Goal: Task Accomplishment & Management: Use online tool/utility

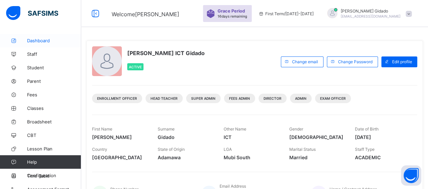
click at [41, 42] on span "Dashboard" at bounding box center [54, 40] width 54 height 5
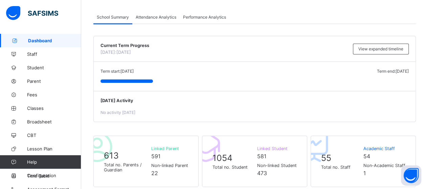
scroll to position [34, 0]
click at [34, 96] on span "Fees" at bounding box center [54, 94] width 54 height 5
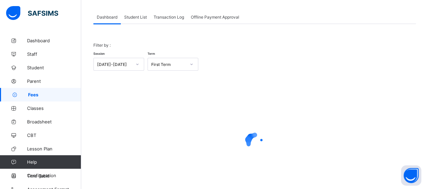
click at [142, 19] on div "Student List" at bounding box center [135, 17] width 29 height 14
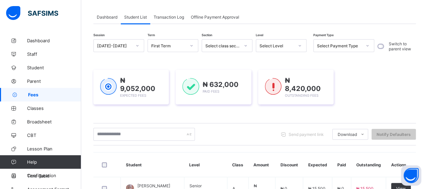
click at [246, 44] on icon at bounding box center [246, 45] width 4 height 7
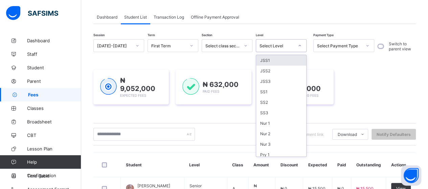
click at [296, 50] on div at bounding box center [300, 45] width 12 height 11
click at [287, 61] on div "JSS1" at bounding box center [281, 60] width 50 height 10
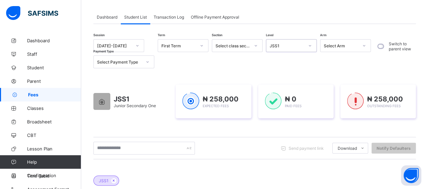
click at [367, 45] on div at bounding box center [365, 45] width 12 height 11
click at [347, 60] on div "A" at bounding box center [346, 60] width 50 height 10
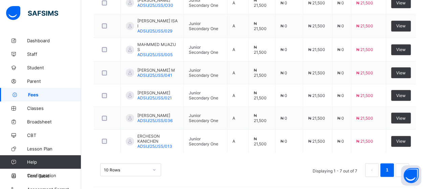
scroll to position [280, 0]
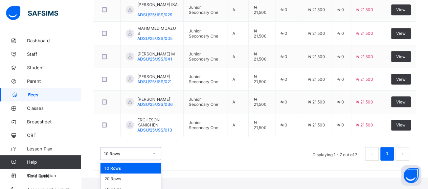
click at [155, 160] on div "option 10 Rows focused, 1 of 3. 3 results available. Use Up and Down to choose …" at bounding box center [130, 153] width 61 height 13
click at [146, 184] on div "50 Rows" at bounding box center [131, 189] width 60 height 10
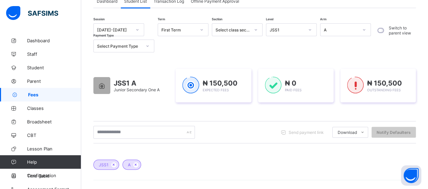
scroll to position [60, 0]
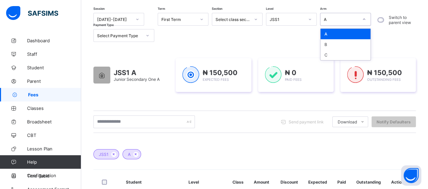
click at [366, 21] on icon at bounding box center [364, 19] width 4 height 7
click at [357, 44] on div "B" at bounding box center [346, 44] width 50 height 10
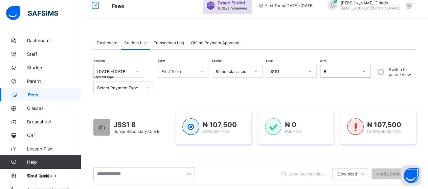
scroll to position [0, 0]
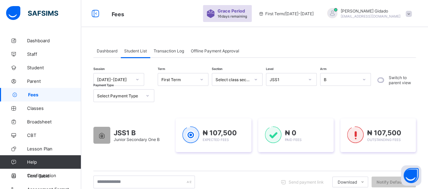
click at [108, 52] on span "Dashboard" at bounding box center [107, 50] width 21 height 5
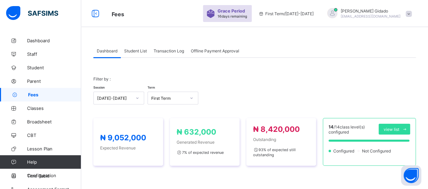
click at [174, 51] on span "Transaction Log" at bounding box center [169, 50] width 30 height 5
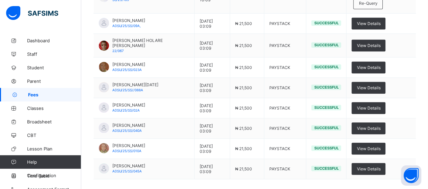
scroll to position [192, 0]
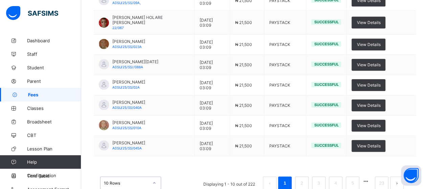
click at [153, 177] on div "option 20 Rows focused, 2 of 3. 3 results available. Use Up and Down to choose …" at bounding box center [130, 183] width 61 height 13
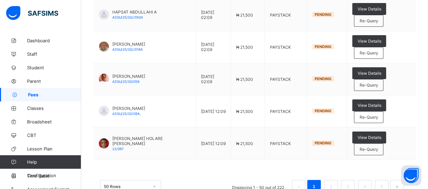
scroll to position [1323, 0]
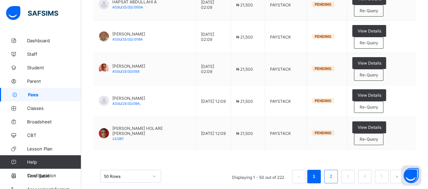
click at [334, 172] on link "2" at bounding box center [331, 176] width 6 height 9
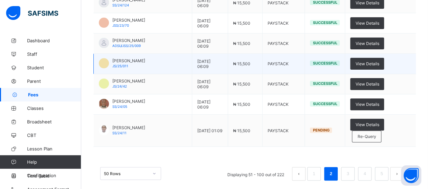
scroll to position [1369, 0]
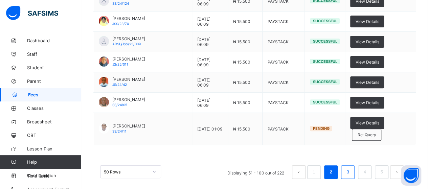
click at [351, 168] on link "3" at bounding box center [348, 172] width 6 height 9
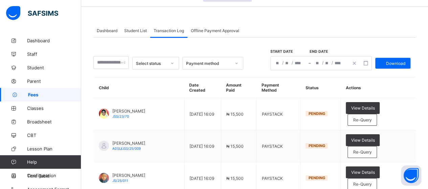
scroll to position [0, 0]
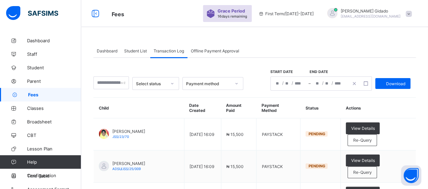
click at [227, 53] on span "Offline Payment Approval" at bounding box center [215, 50] width 48 height 5
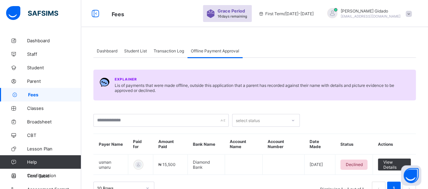
click at [131, 50] on span "Student List" at bounding box center [135, 50] width 23 height 5
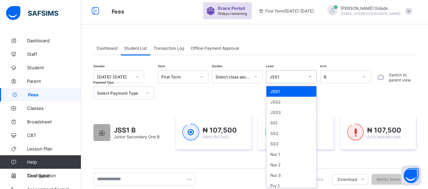
scroll to position [4, 0]
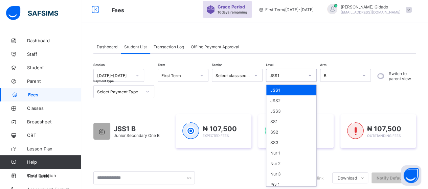
click at [310, 79] on icon at bounding box center [310, 75] width 4 height 7
click at [283, 121] on div "SS1" at bounding box center [292, 121] width 50 height 10
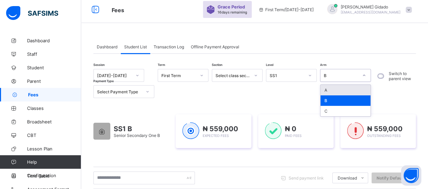
click at [363, 75] on icon at bounding box center [364, 75] width 4 height 7
click at [349, 88] on div "A" at bounding box center [346, 90] width 50 height 10
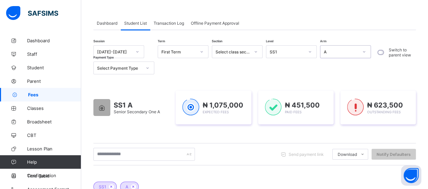
scroll to position [38, 0]
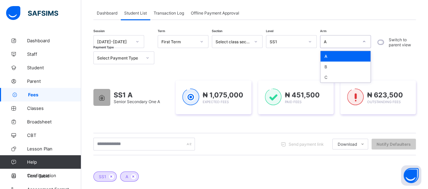
click at [365, 44] on icon at bounding box center [364, 41] width 4 height 7
click at [360, 64] on div "B" at bounding box center [346, 67] width 50 height 10
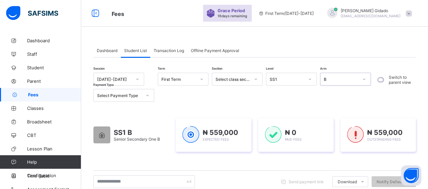
scroll to position [0, 0]
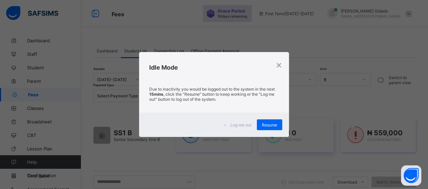
click at [270, 126] on span "Resume" at bounding box center [269, 125] width 15 height 5
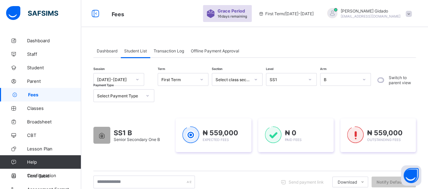
click at [321, 92] on div "Session [DATE]-[DATE] Term First Term Section Select class section Level SS1 Ar…" at bounding box center [233, 87] width 281 height 29
